Goal: Task Accomplishment & Management: Complete application form

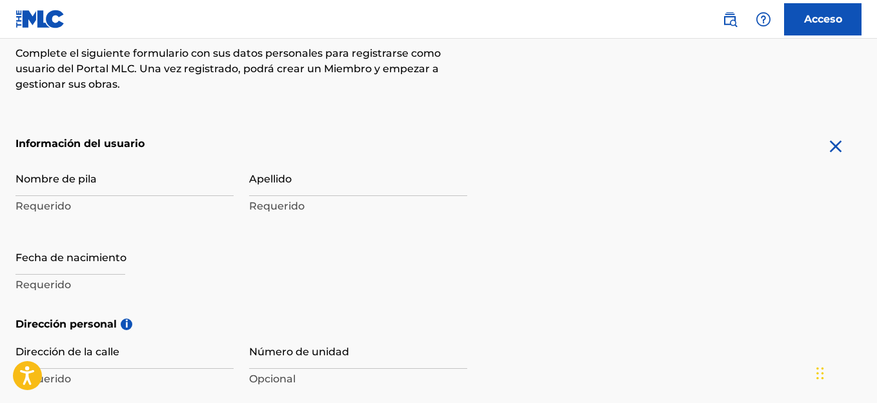
click at [64, 208] on font "Requerido" at bounding box center [42, 206] width 55 height 12
click at [77, 189] on input "Nombre de pila" at bounding box center [124, 177] width 218 height 37
type input "RIFAAT"
click at [272, 179] on input "Apellido" at bounding box center [358, 177] width 218 height 37
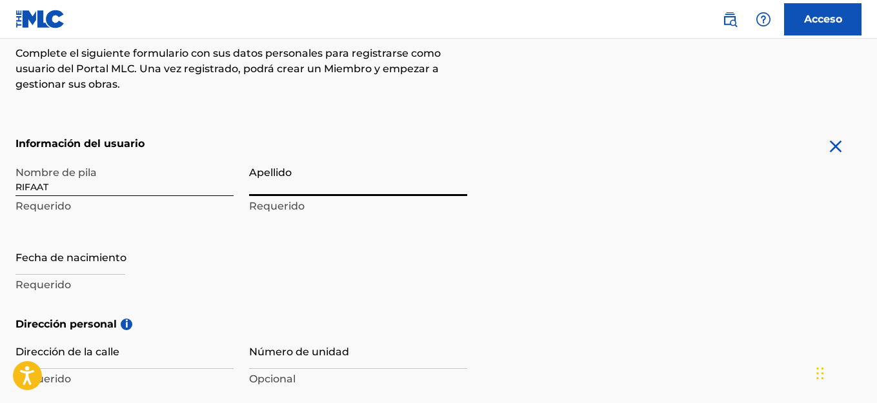
type input "AL [PERSON_NAME]"
click at [88, 267] on input "text" at bounding box center [70, 256] width 110 height 37
select select "8"
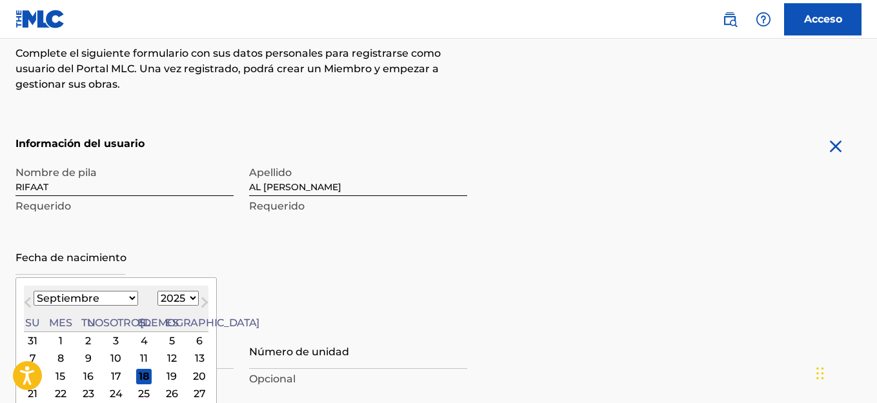
click at [166, 297] on select "1899 1900 1901 1902 1903 1904 1905 1906 1907 1908 1909 1910 1911 1912 1913 1914…" at bounding box center [177, 298] width 41 height 15
select select "1977"
click at [157, 291] on select "1899 1900 1901 1902 1903 1904 1905 1906 1907 1908 1909 1910 1911 1912 1913 1914…" at bounding box center [177, 298] width 41 height 15
click at [106, 299] on select "Enero Febrero Marzo Abril Puede Junio [PERSON_NAME] Septiembre Octubre Noviembr…" at bounding box center [86, 298] width 105 height 15
select select "10"
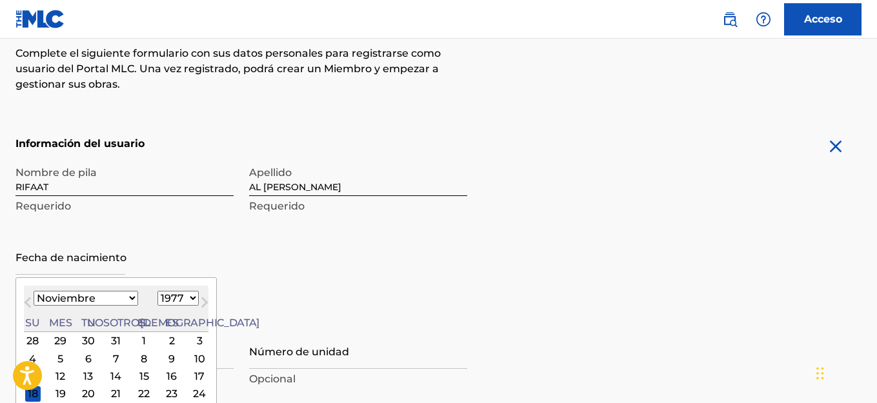
click at [34, 291] on select "Enero Febrero Marzo Abril Puede Junio [PERSON_NAME] Septiembre Octubre Noviembr…" at bounding box center [86, 298] width 105 height 15
click at [83, 357] on div "8" at bounding box center [88, 358] width 15 height 15
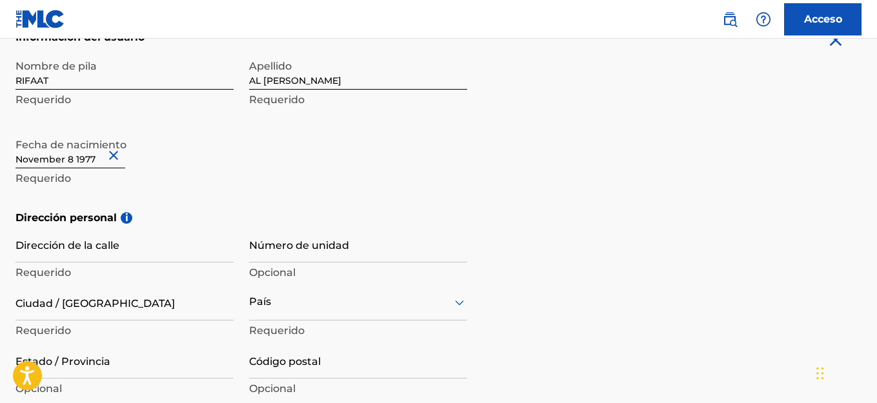
scroll to position [323, 0]
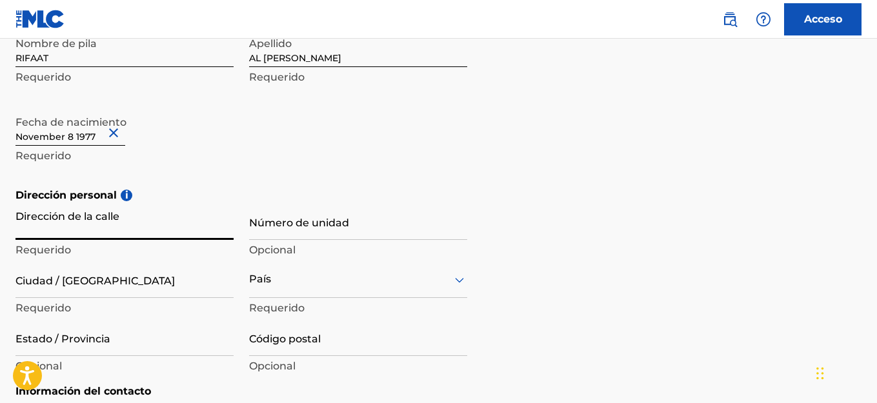
click at [112, 227] on input "Dirección de la calle" at bounding box center [124, 221] width 218 height 37
click at [76, 233] on input "Calle 110" at bounding box center [124, 221] width 218 height 37
type input "Calle 122/Av. 110"
click at [78, 283] on input "Ciudad / [GEOGRAPHIC_DATA]" at bounding box center [124, 279] width 218 height 37
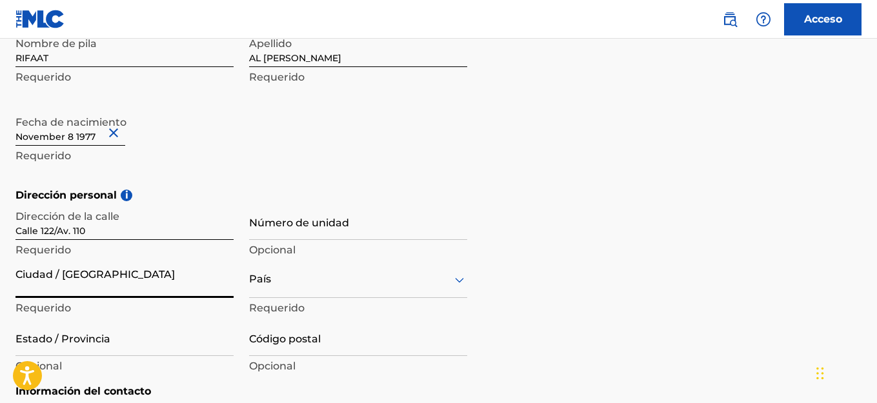
type input "[GEOGRAPHIC_DATA] ([GEOGRAPHIC_DATA])"
click at [286, 284] on div "País" at bounding box center [358, 279] width 218 height 37
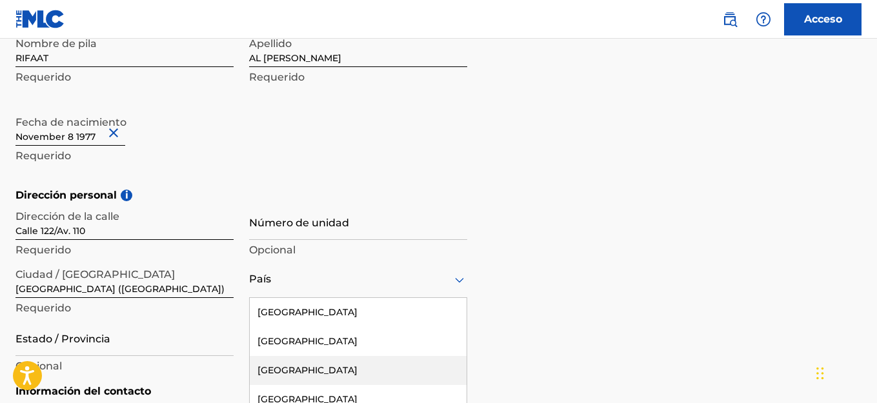
scroll to position [412, 0]
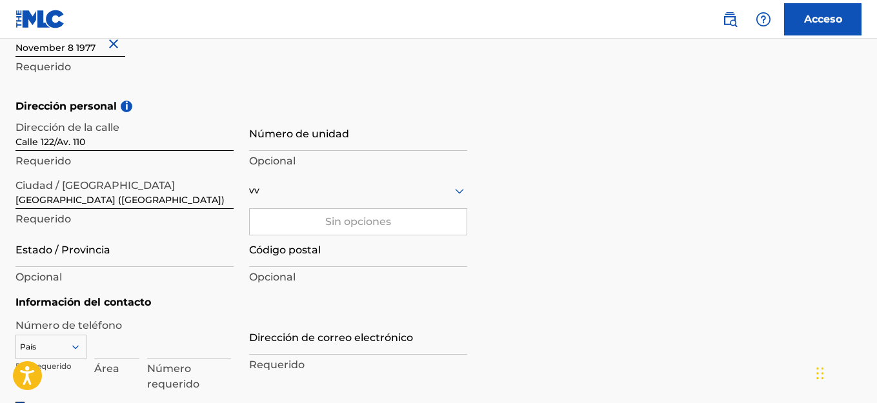
type input "vv"
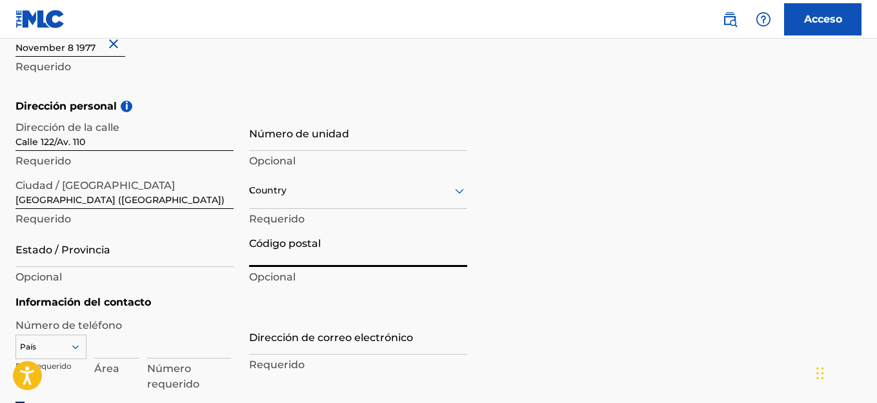
click at [336, 259] on input "Código postal" at bounding box center [358, 248] width 218 height 37
click at [310, 190] on div "vv" at bounding box center [358, 191] width 218 height 16
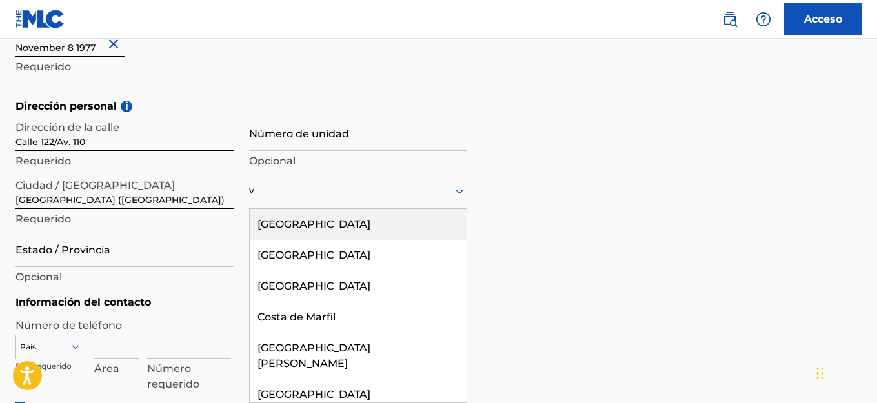
type input "ve"
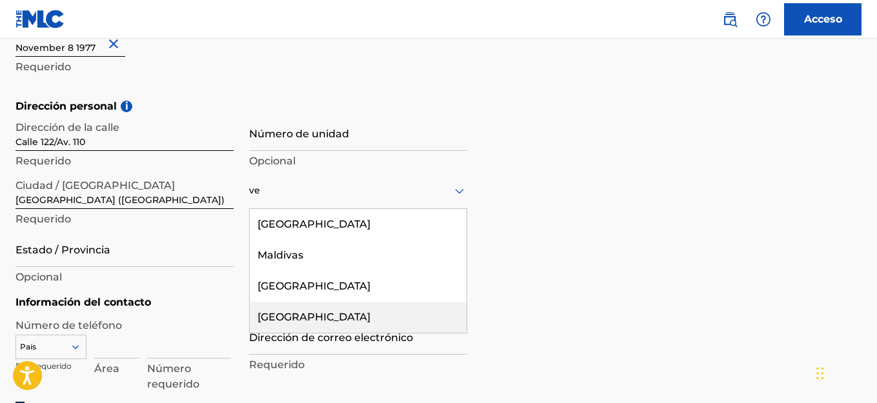
click at [297, 319] on font "[GEOGRAPHIC_DATA]" at bounding box center [313, 317] width 113 height 12
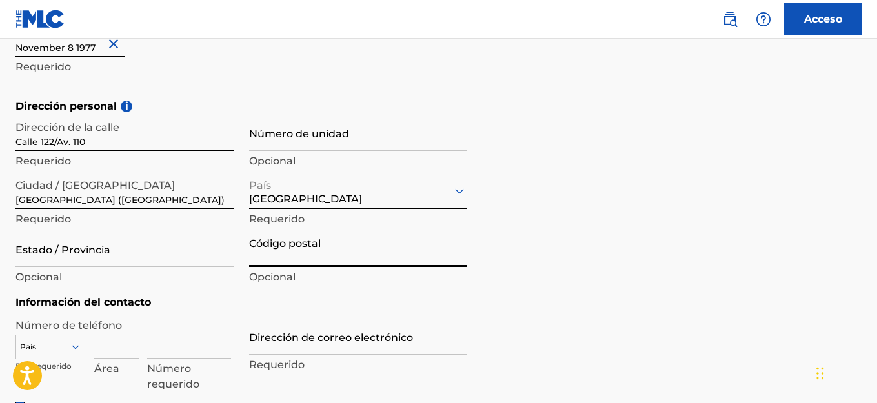
click at [292, 255] on input "Código postal" at bounding box center [358, 248] width 218 height 37
type input "2001"
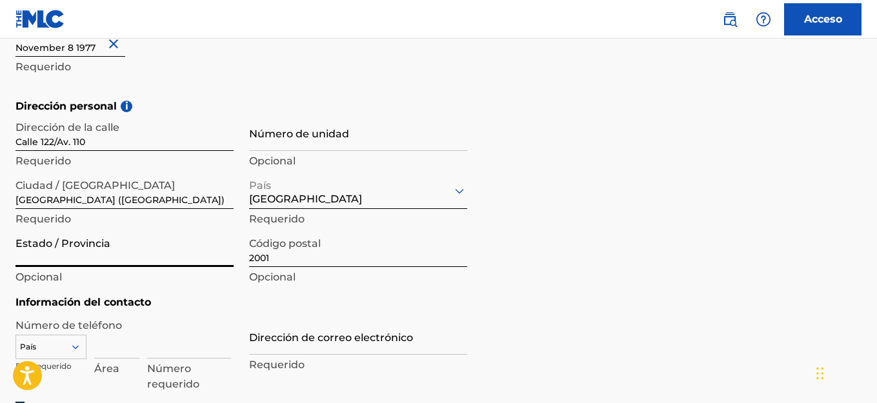
click at [48, 257] on input "Estado / Provincia" at bounding box center [124, 248] width 218 height 37
type input "Carabobo"
click at [93, 195] on input "[GEOGRAPHIC_DATA] ([GEOGRAPHIC_DATA])" at bounding box center [124, 190] width 218 height 37
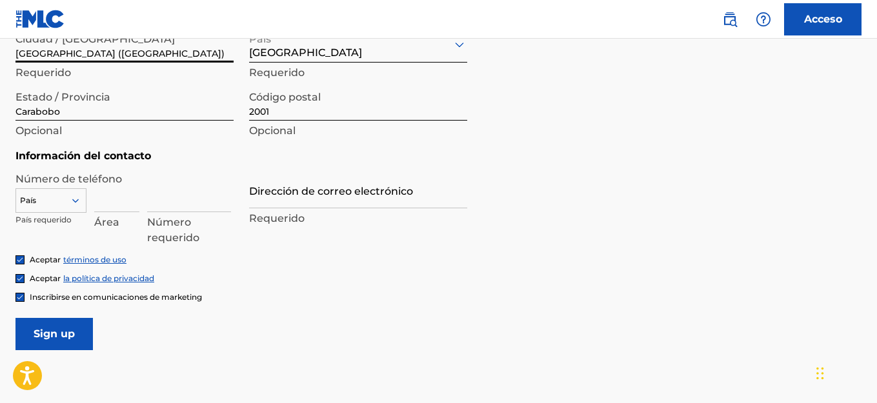
scroll to position [605, 0]
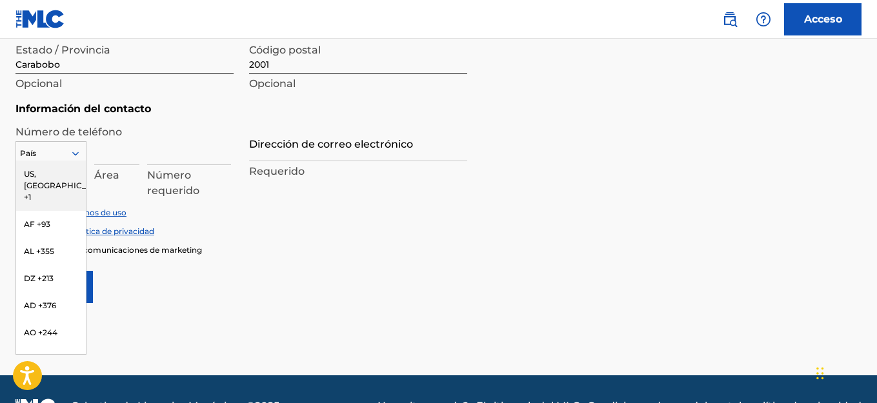
click at [75, 152] on icon at bounding box center [76, 154] width 12 height 12
type input "ve"
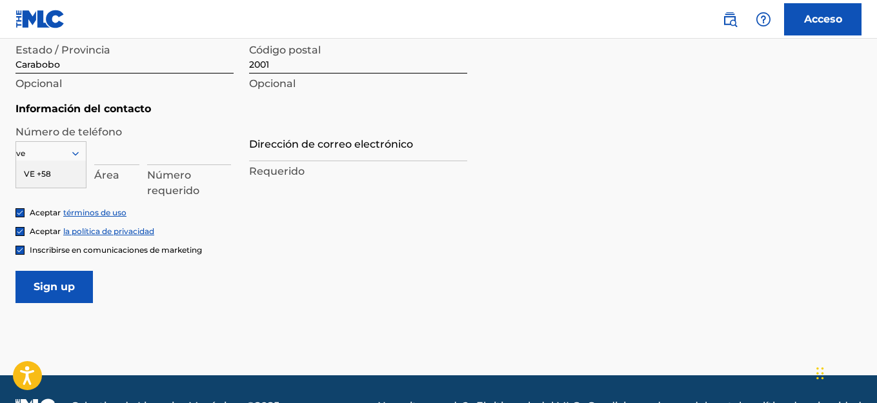
click at [57, 174] on div "VE +58" at bounding box center [51, 174] width 70 height 27
click at [112, 161] on input at bounding box center [116, 146] width 45 height 37
type input "414"
click at [174, 154] on input at bounding box center [189, 146] width 84 height 37
type input "4242172"
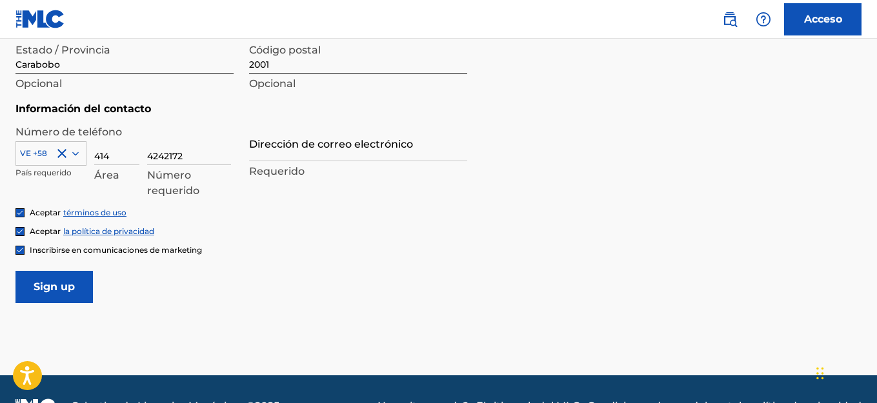
click at [269, 150] on input "Dirección de correo electrónico" at bounding box center [358, 143] width 218 height 37
type input "[EMAIL_ADDRESS][DOMAIN_NAME]"
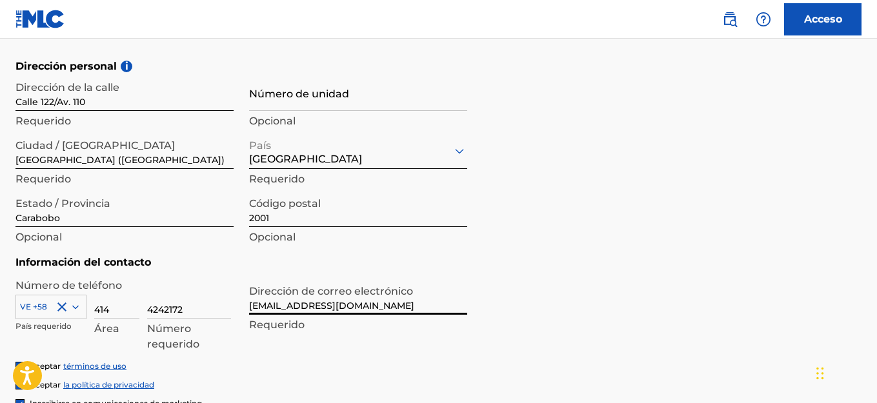
scroll to position [639, 0]
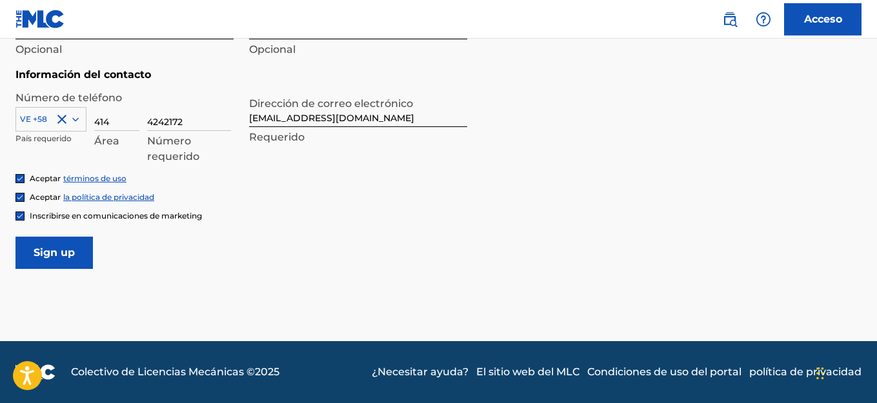
click at [77, 179] on font "términos de uso" at bounding box center [94, 179] width 63 height 10
click at [45, 248] on input "Inscribirse" at bounding box center [53, 253] width 77 height 32
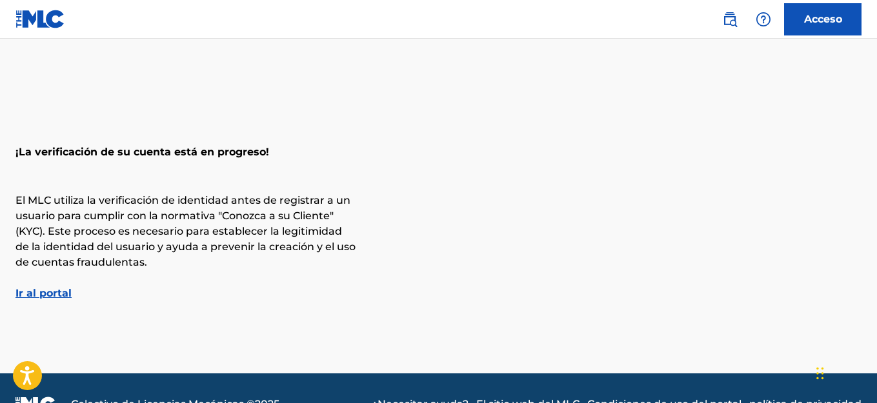
click at [64, 294] on font "Ir al portal" at bounding box center [43, 293] width 56 height 12
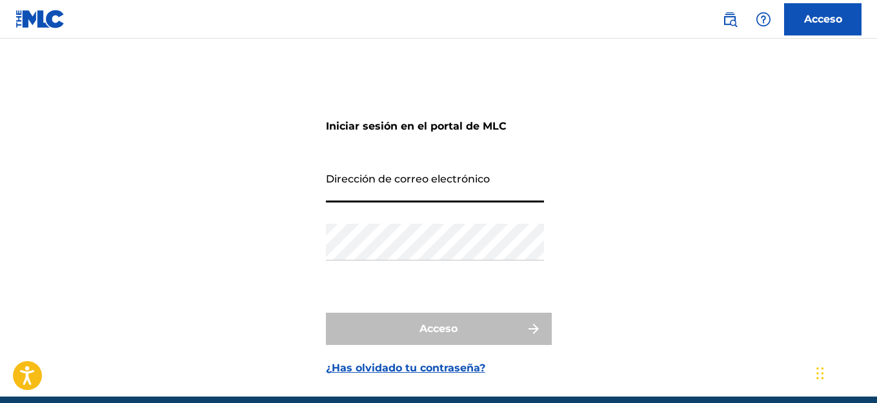
click at [398, 195] on input "Dirección de correo electrónico" at bounding box center [435, 184] width 218 height 37
click at [384, 195] on input "rifaatmusic" at bounding box center [435, 184] width 218 height 37
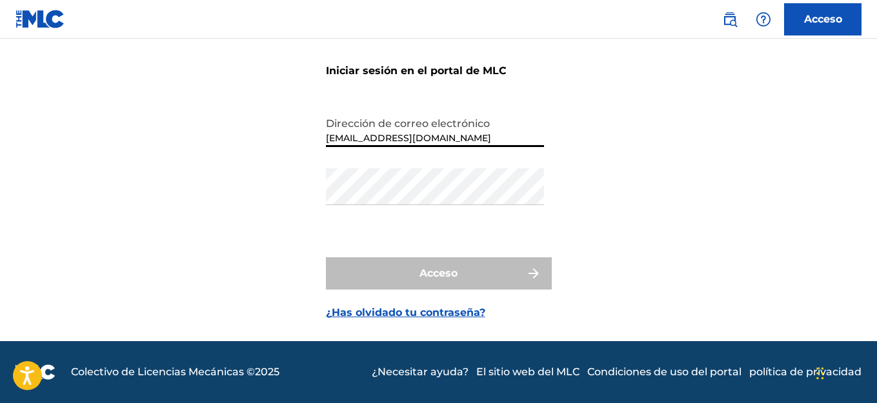
type input "[EMAIL_ADDRESS][DOMAIN_NAME]"
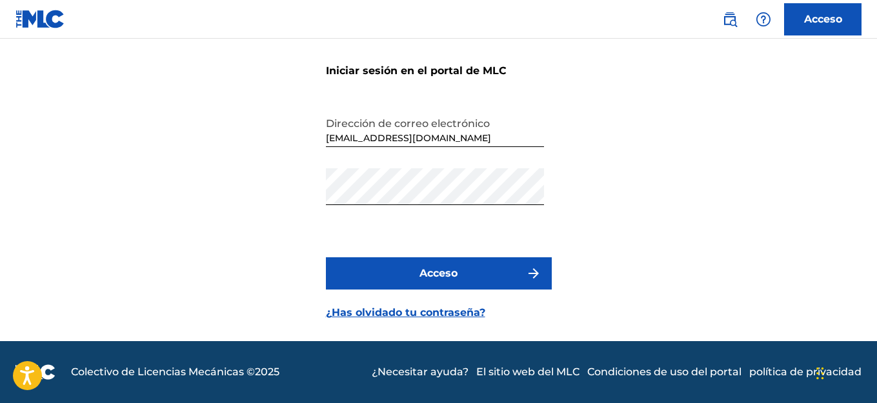
click at [453, 276] on font "Acceso" at bounding box center [438, 273] width 38 height 12
click at [510, 270] on button "Acceso" at bounding box center [439, 273] width 226 height 32
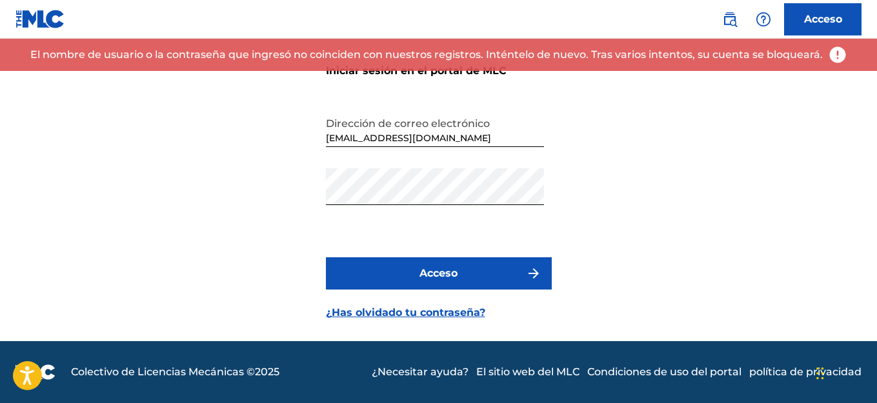
click at [441, 313] on font "¿Has olvidado tu contraseña?" at bounding box center [405, 312] width 159 height 12
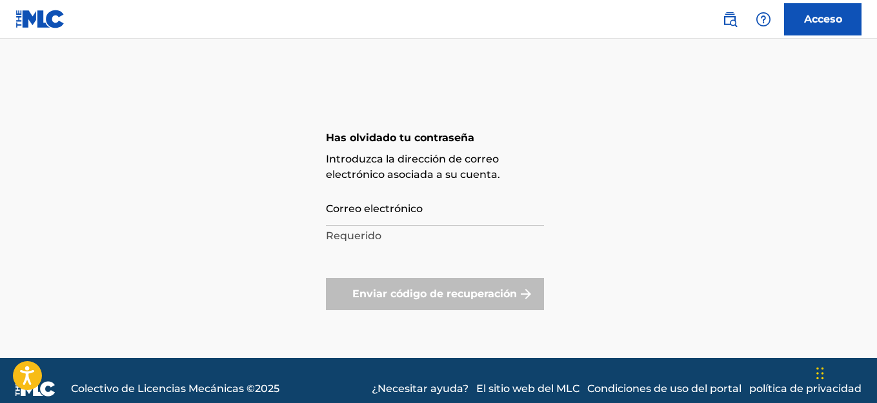
click at [832, 23] on font "Acceso" at bounding box center [823, 19] width 38 height 12
click at [394, 214] on input "Correo electrónico" at bounding box center [435, 207] width 218 height 37
click at [382, 220] on input "Correo electrónico" at bounding box center [435, 207] width 218 height 37
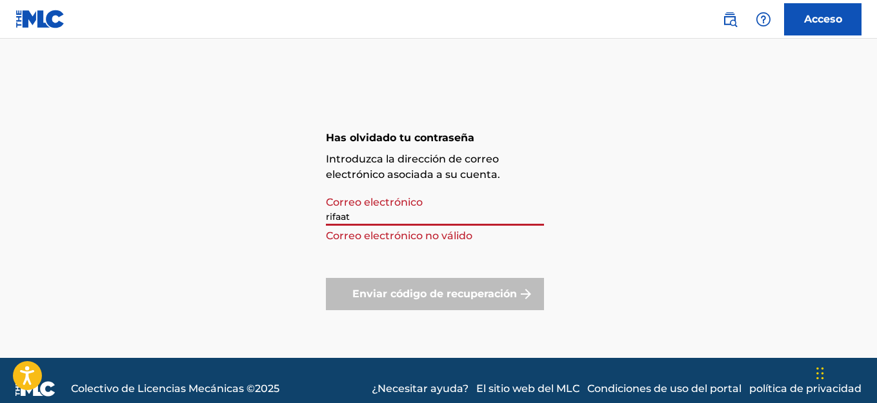
type input "[EMAIL_ADDRESS][DOMAIN_NAME]"
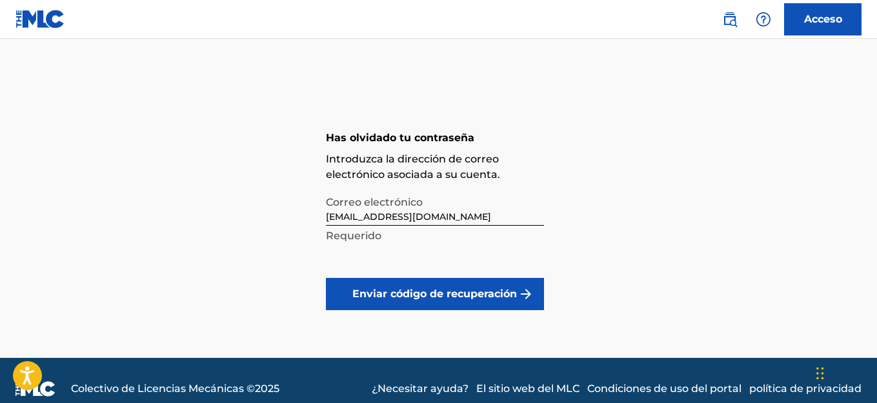
click at [431, 298] on font "Enviar código de recuperación" at bounding box center [434, 294] width 165 height 12
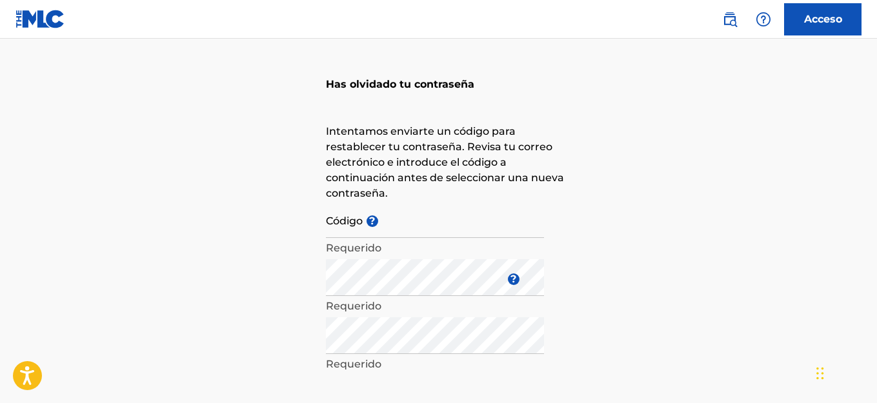
scroll to position [65, 0]
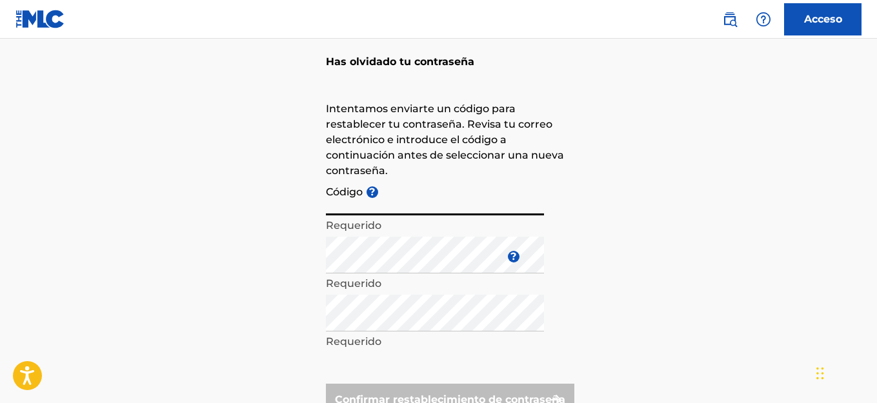
paste input "FP_31f06d81363f9375d20a08676c25"
type input "FP_31f06d81363f9375d20a08676c25"
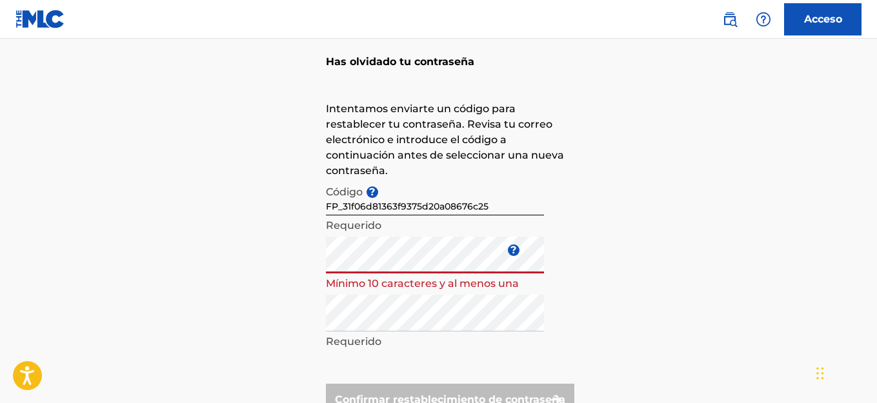
click at [655, 241] on div "Has olvidado tu contraseña Intentamos enviarte un código para restablecer tu co…" at bounding box center [438, 229] width 877 height 446
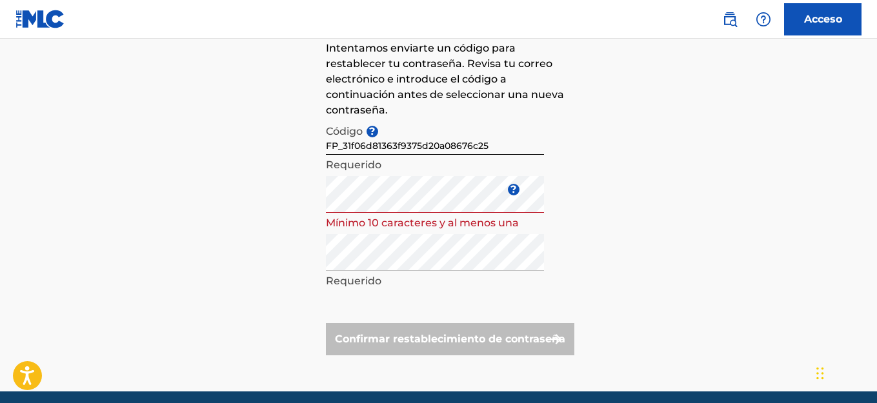
scroll to position [111, 0]
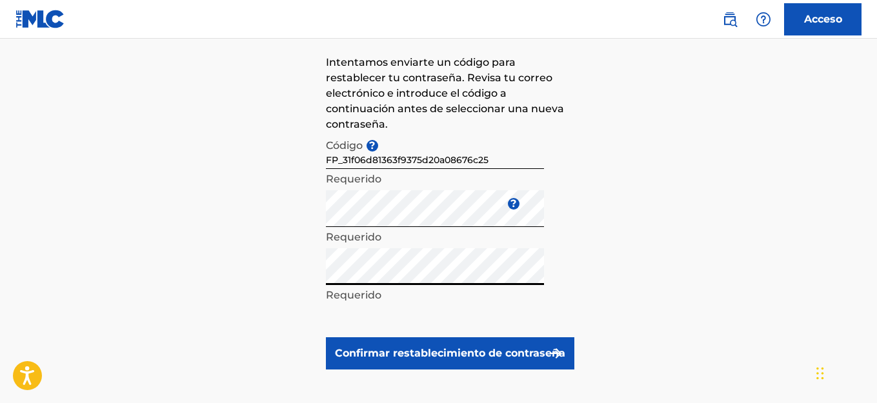
click at [420, 349] on font "Confirmar restablecimiento de contraseña" at bounding box center [450, 353] width 230 height 12
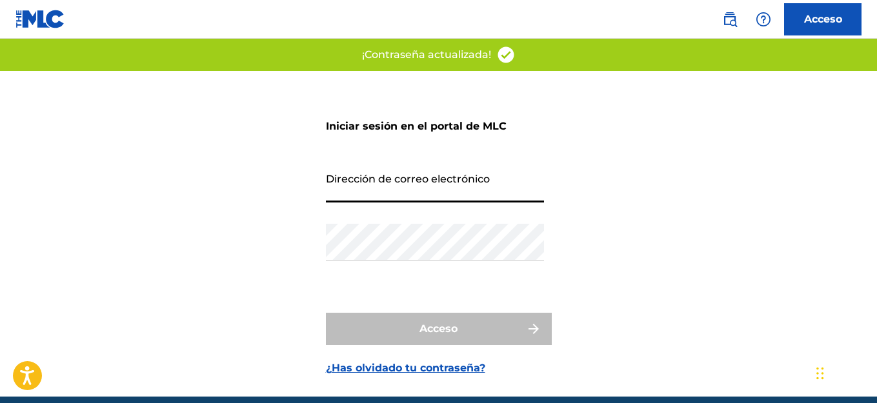
click at [344, 187] on input "Dirección de correo electrónico" at bounding box center [435, 184] width 218 height 37
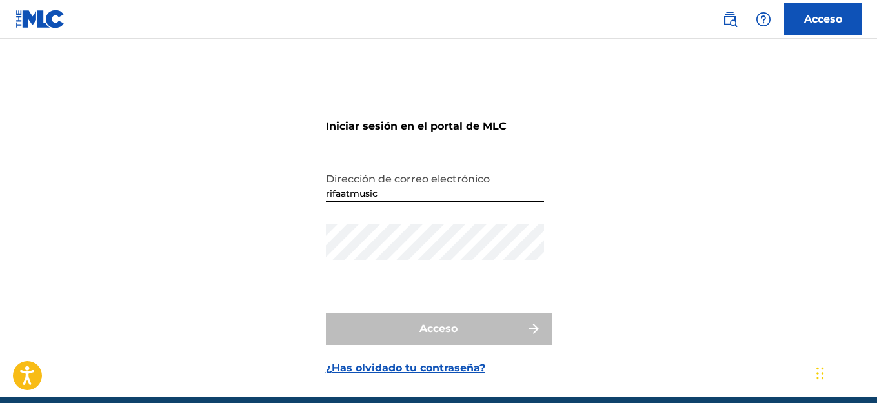
click at [389, 194] on input "rifaatmusic" at bounding box center [435, 184] width 218 height 37
type input "[EMAIL_ADDRESS][DOMAIN_NAME]"
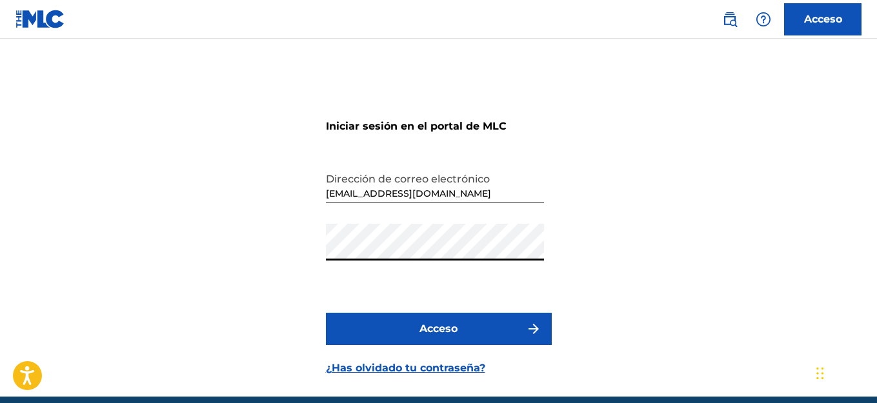
click at [326, 313] on button "Acceso" at bounding box center [439, 329] width 226 height 32
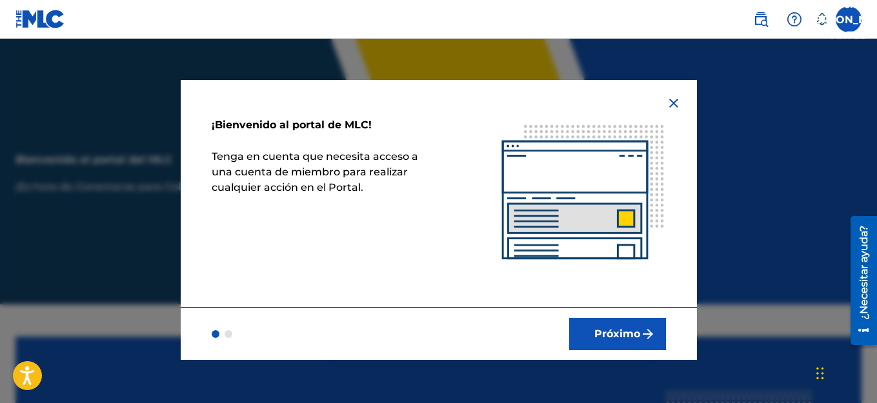
click at [608, 328] on font "Próximo" at bounding box center [617, 334] width 46 height 12
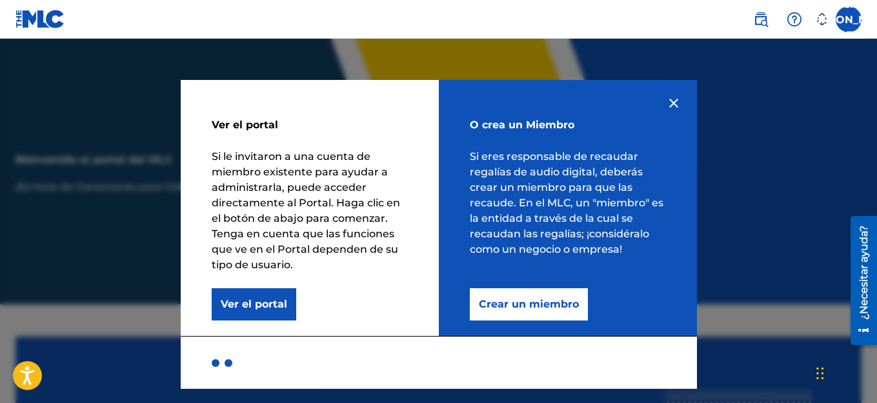
click at [674, 105] on img at bounding box center [673, 102] width 15 height 15
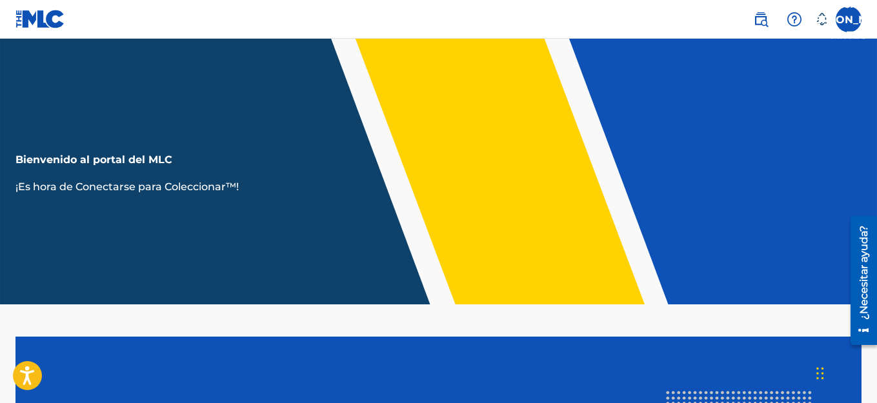
click at [855, 16] on label at bounding box center [848, 19] width 26 height 26
click at [848, 19] on input "REAL ACADEMIA DE [PERSON_NAME] AL [PERSON_NAME] [EMAIL_ADDRESS][DOMAIN_NAME] Pr…" at bounding box center [848, 19] width 0 height 0
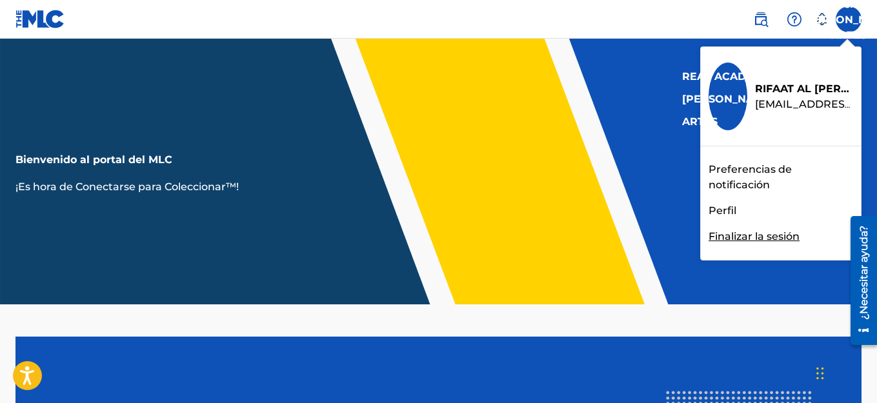
click at [755, 243] on font "Finalizar la sesión" at bounding box center [753, 236] width 91 height 12
click at [848, 19] on input "REAL ACADEMIA DE [PERSON_NAME] AL [PERSON_NAME] [EMAIL_ADDRESS][DOMAIN_NAME] Pr…" at bounding box center [848, 19] width 0 height 0
